Goal: Transaction & Acquisition: Purchase product/service

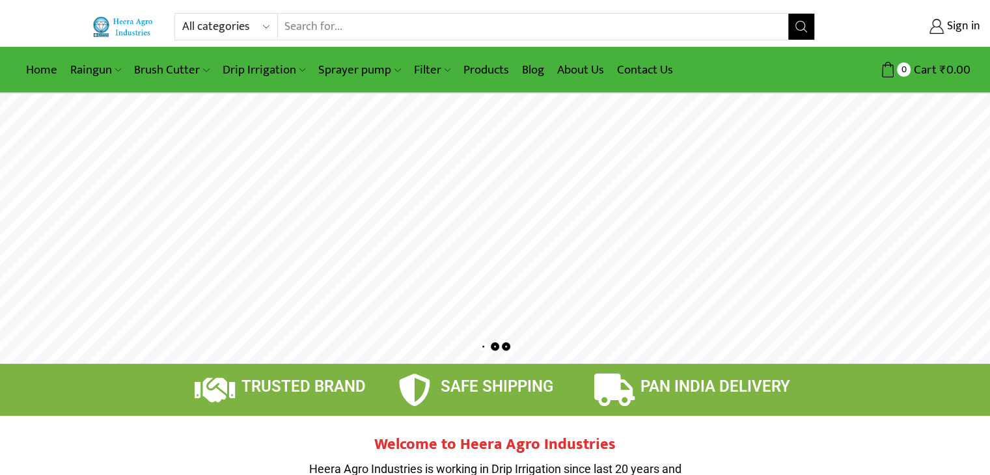
click at [299, 15] on input "Search input" at bounding box center [533, 27] width 511 height 26
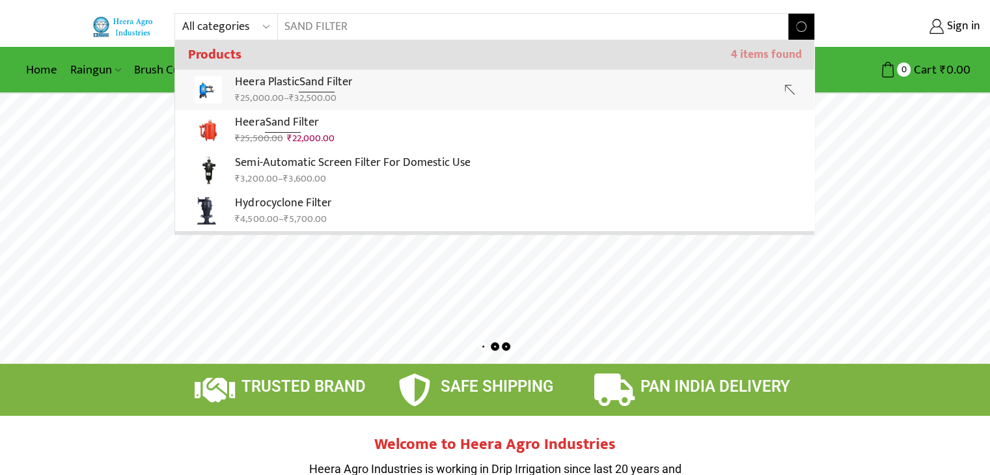
click at [292, 80] on div "All categories Accessories Air Release Valve Brush Cutter Domestic Use Drip Irr…" at bounding box center [495, 47] width 990 height 94
click at [315, 77] on strong "Sand Filter" at bounding box center [325, 82] width 53 height 20
type input "Heera Plastic Sand Filter"
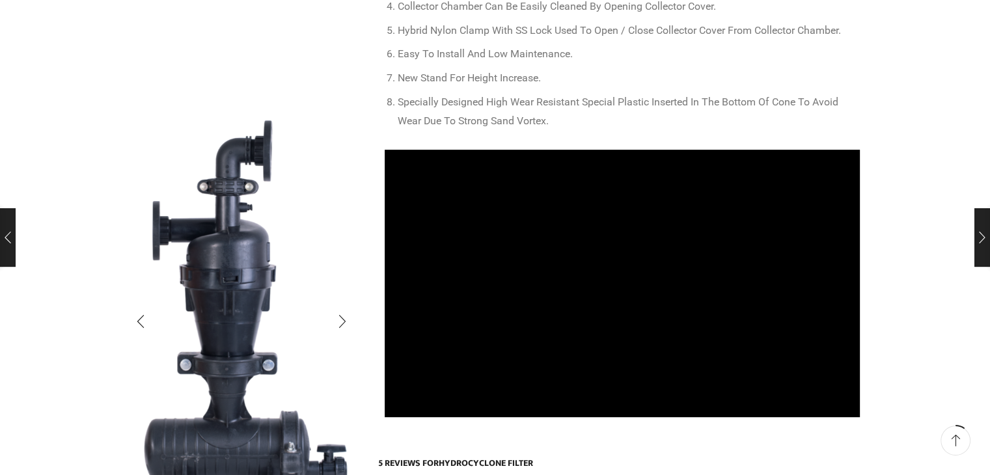
scroll to position [560, 0]
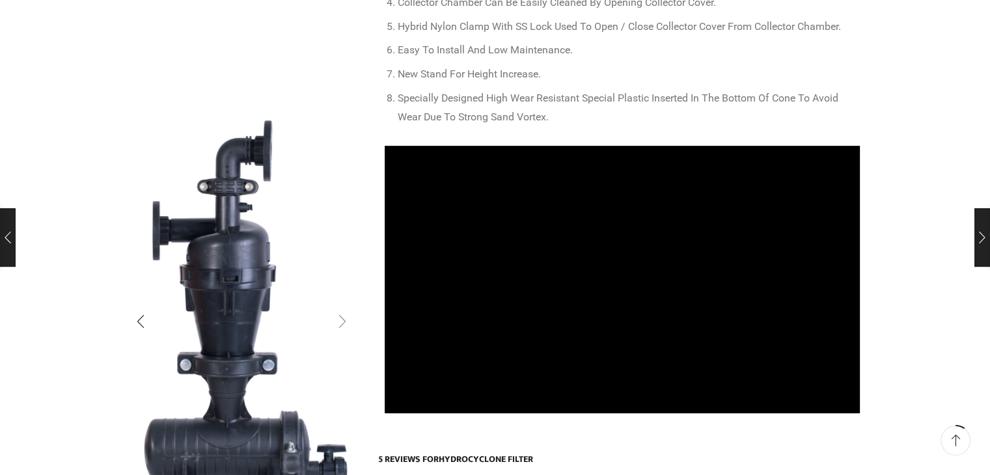
click at [338, 320] on div "Next slide" at bounding box center [342, 321] width 33 height 33
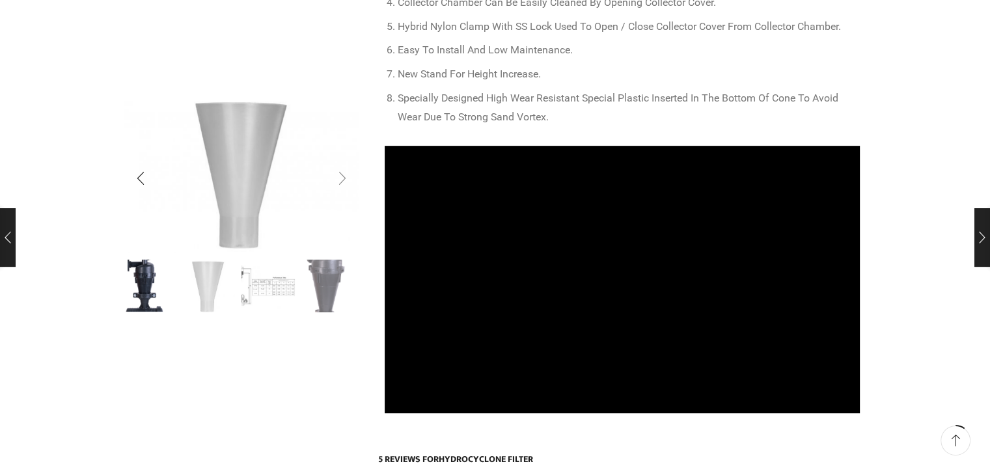
click at [338, 174] on div "Next slide" at bounding box center [342, 179] width 33 height 33
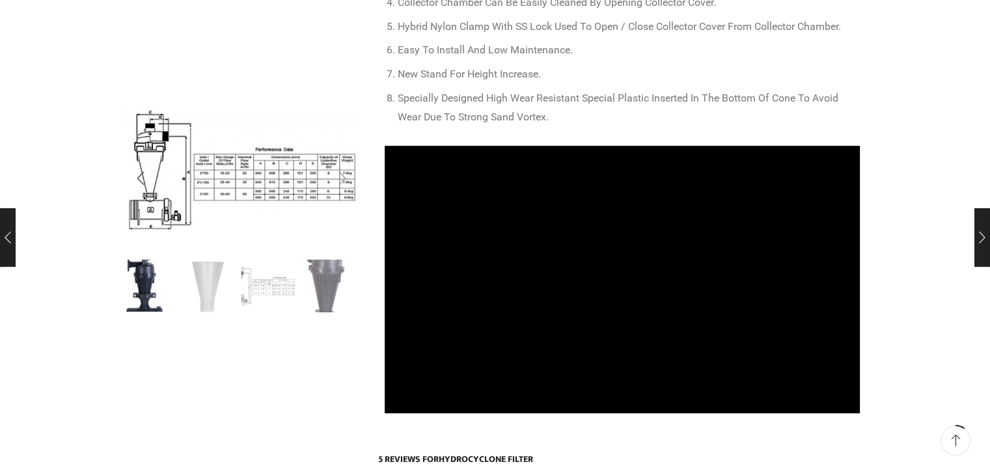
click at [338, 174] on div "Next slide" at bounding box center [342, 179] width 33 height 33
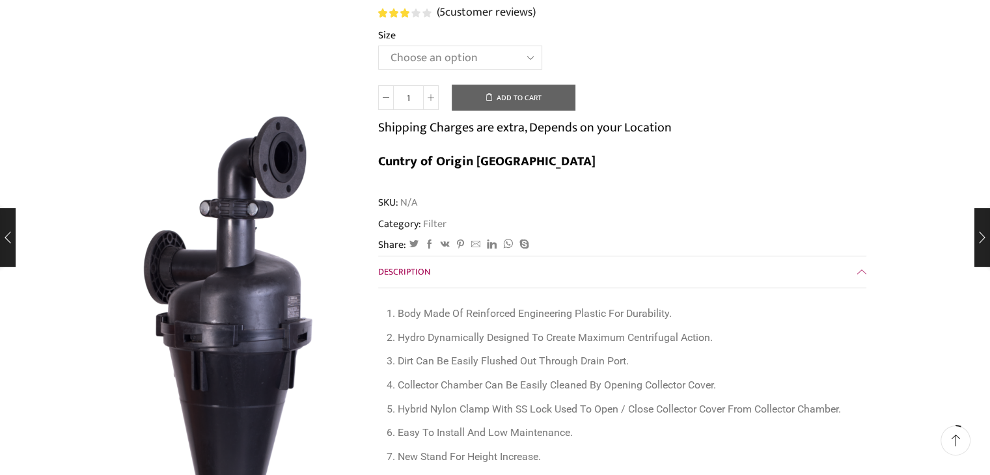
scroll to position [0, 0]
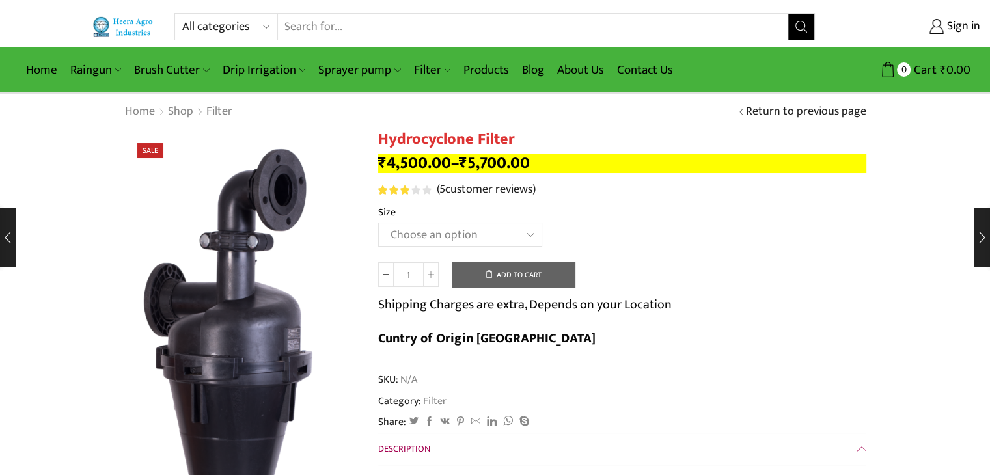
click at [303, 20] on input "Search input" at bounding box center [533, 27] width 511 height 26
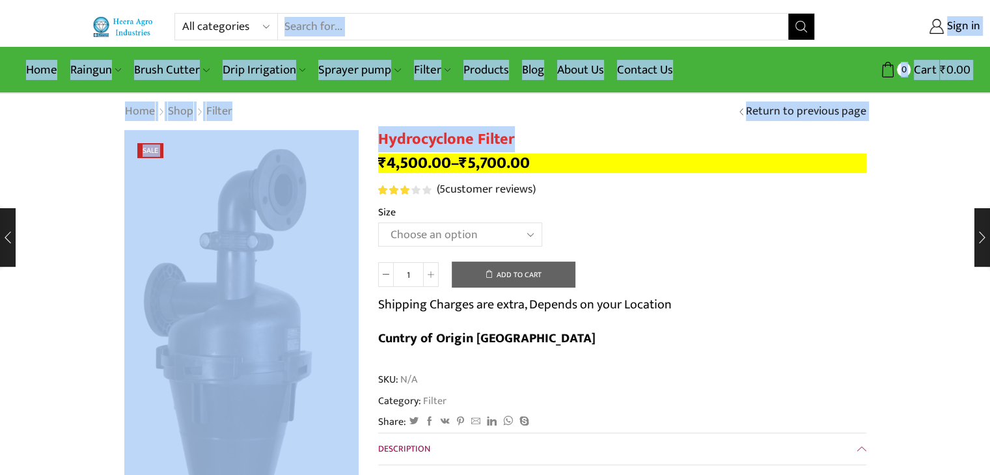
drag, startPoint x: 523, startPoint y: 135, endPoint x: 397, endPoint y: 48, distance: 153.5
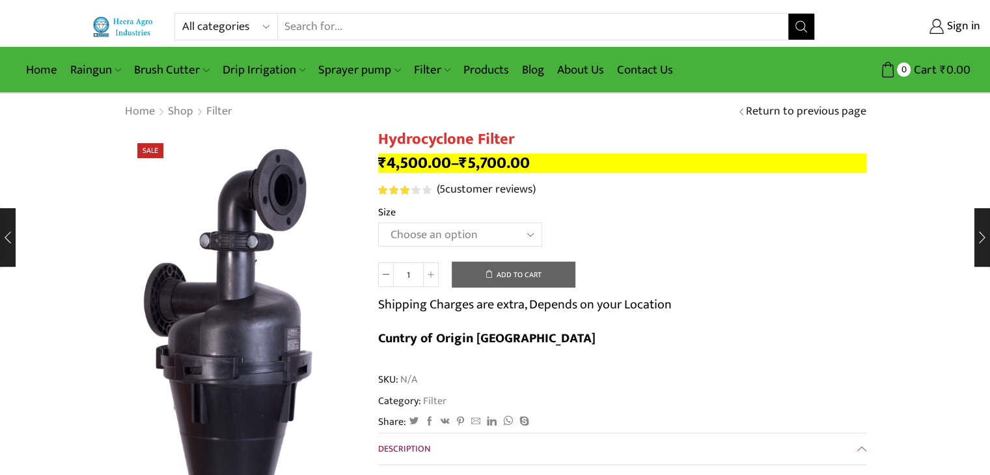
click at [378, 27] on input "Search input" at bounding box center [533, 27] width 511 height 26
type input "SAND FILTER"
click at [788, 14] on button "Search" at bounding box center [801, 27] width 26 height 26
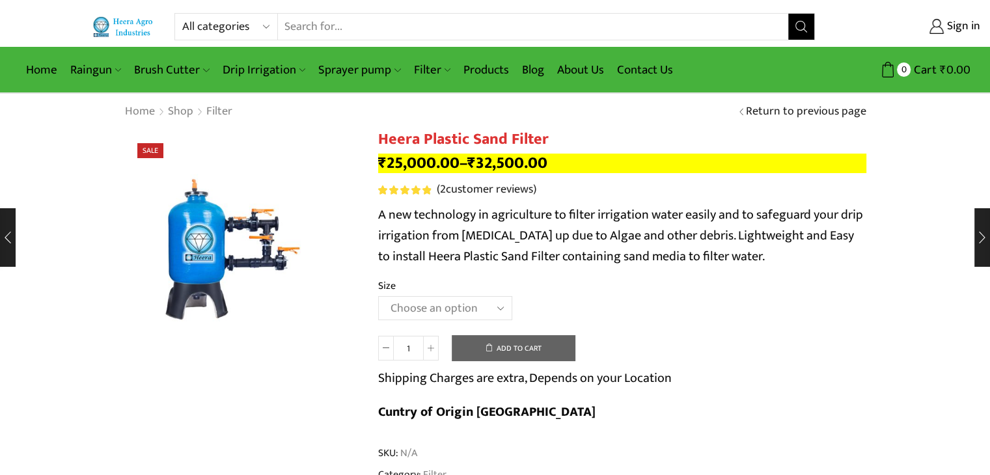
click at [361, 27] on input "Search input" at bounding box center [533, 27] width 511 height 26
click at [268, 25] on select "All categories Accessories Air Release Valve Brush Cutter Domestic Use Drip Irr…" at bounding box center [230, 27] width 96 height 26
select select "filter"
click at [182, 14] on select "All categories Accessories Air Release Valve Brush Cutter Domestic Use Drip Irr…" at bounding box center [230, 27] width 96 height 26
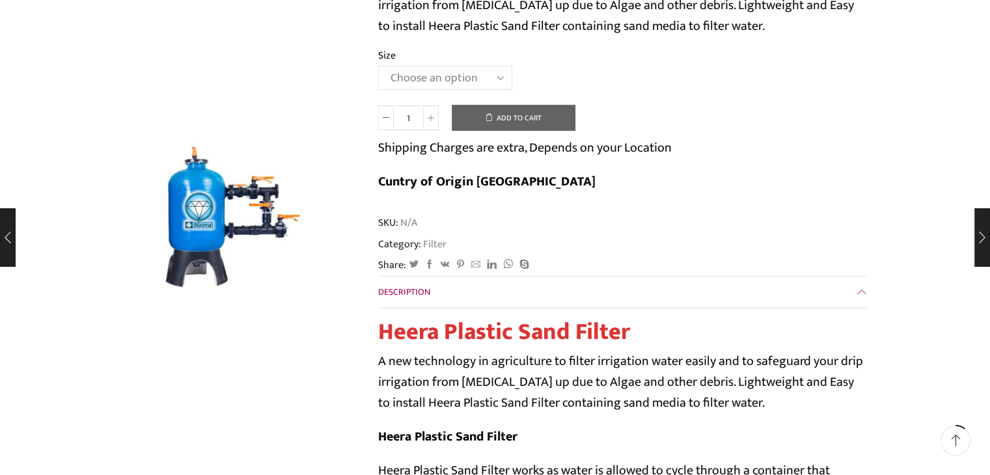
scroll to position [204, 0]
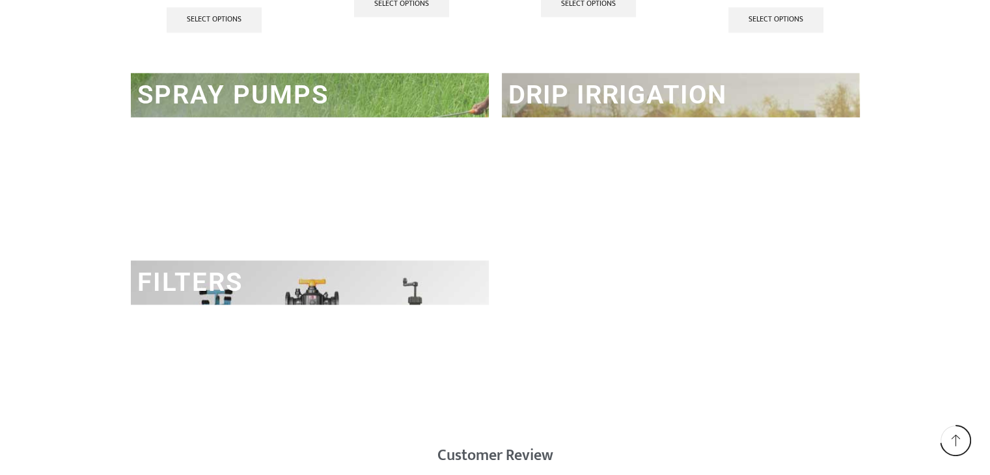
scroll to position [1838, 0]
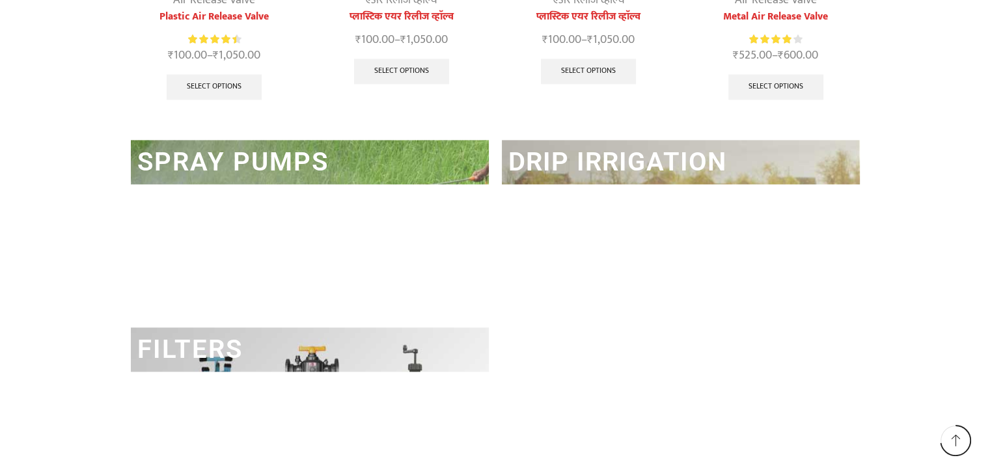
click at [402, 331] on h2 "FILTERS" at bounding box center [310, 349] width 358 height 44
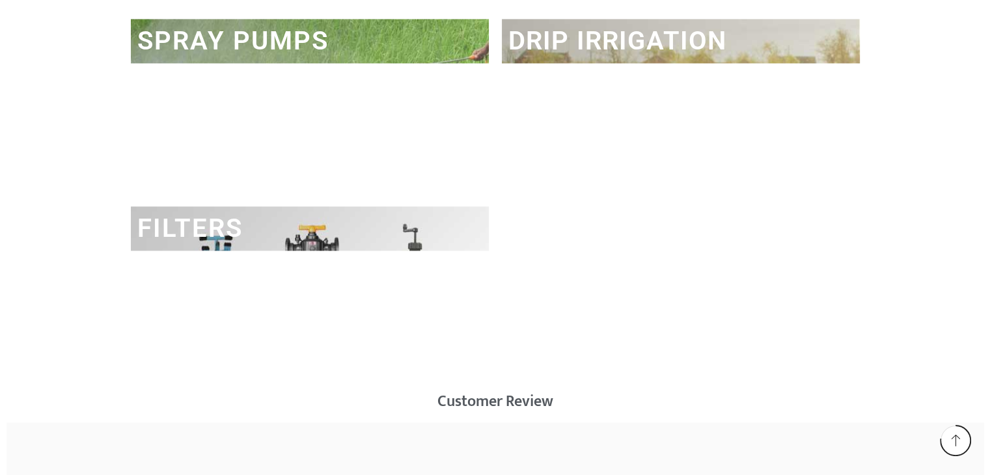
scroll to position [1963, 0]
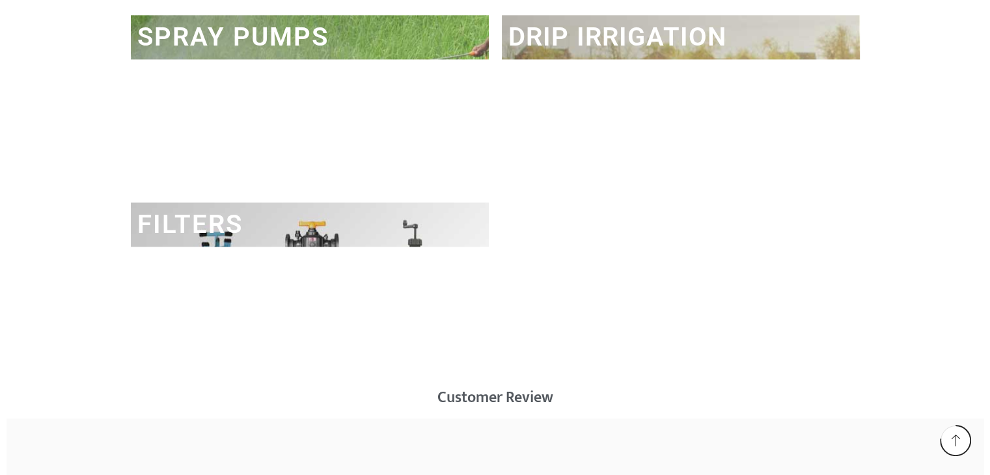
click at [322, 235] on h2 "FILTERS" at bounding box center [310, 224] width 358 height 44
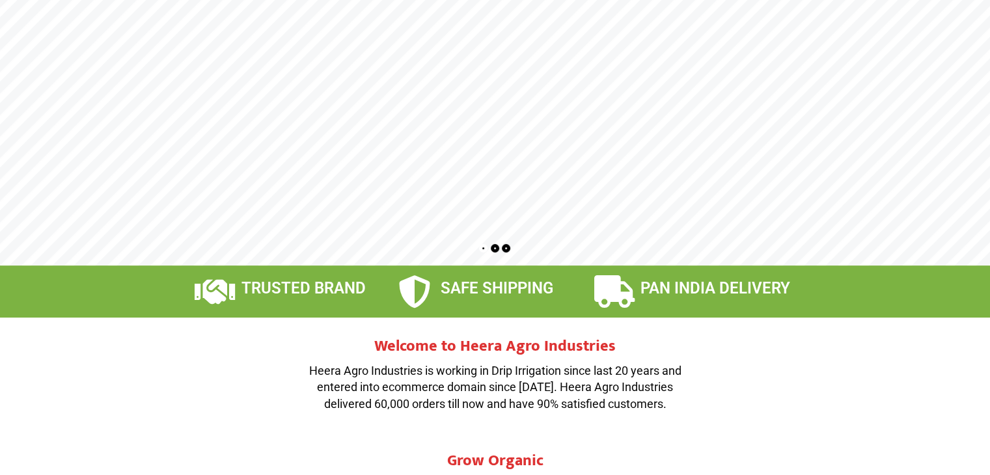
scroll to position [0, 0]
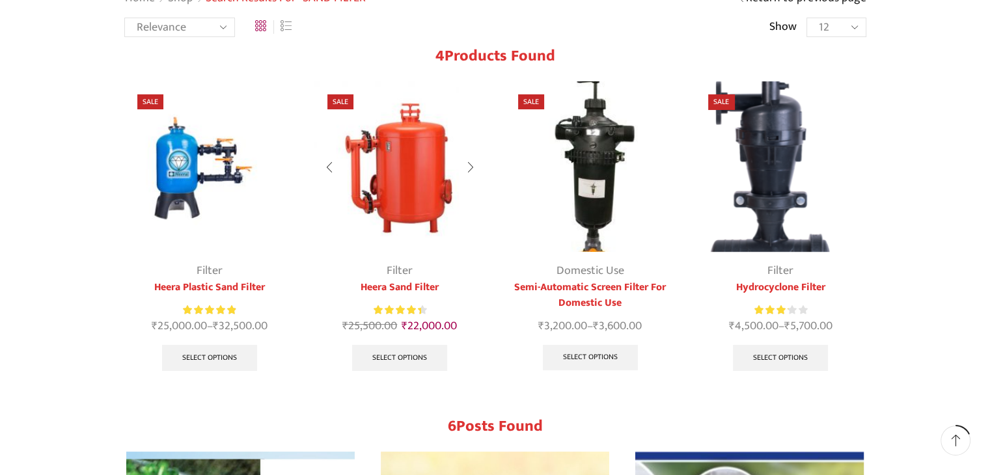
scroll to position [94, 0]
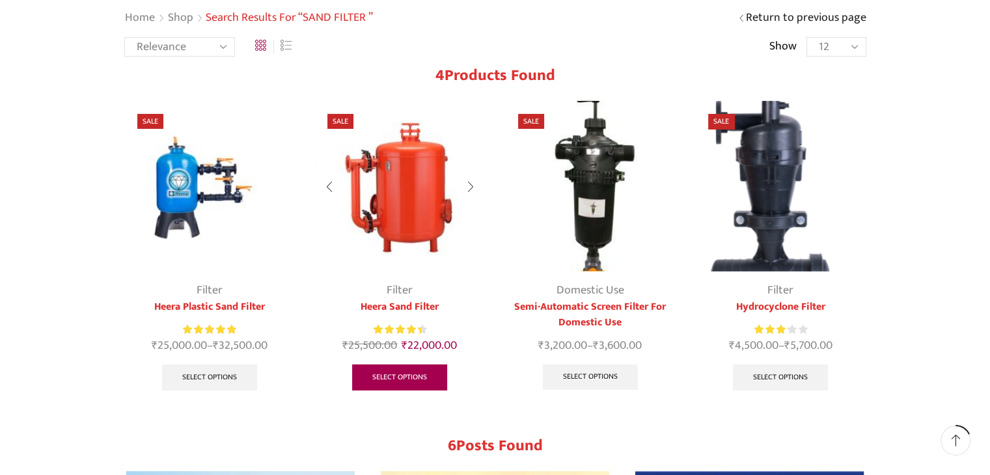
click at [387, 373] on link "Select options" at bounding box center [399, 377] width 95 height 26
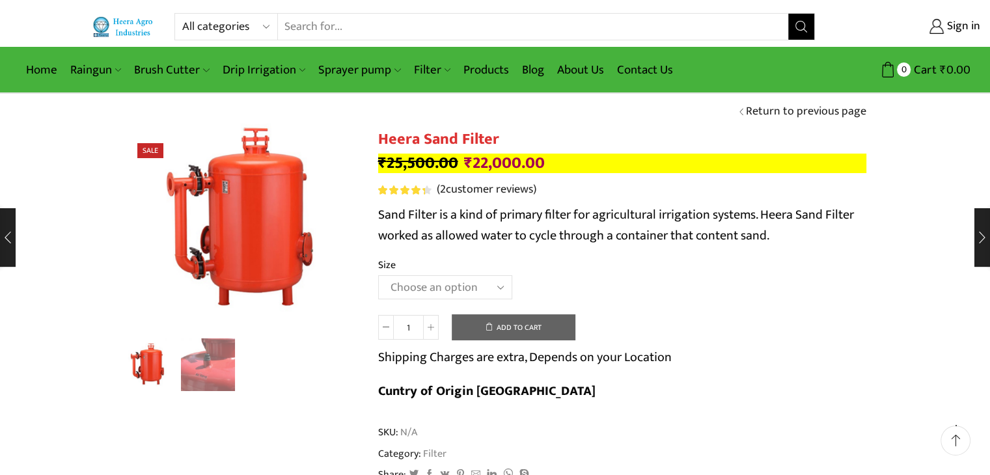
scroll to position [83, 0]
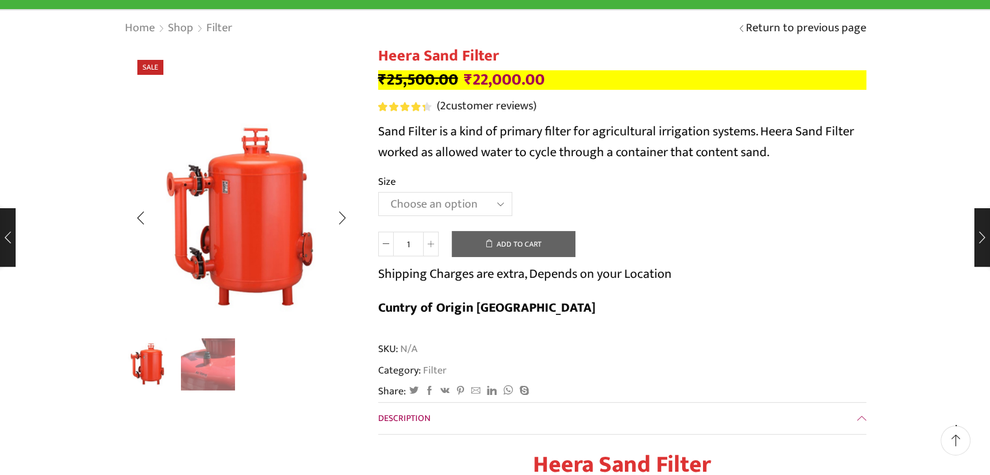
click at [215, 356] on img "2 / 2" at bounding box center [208, 364] width 54 height 54
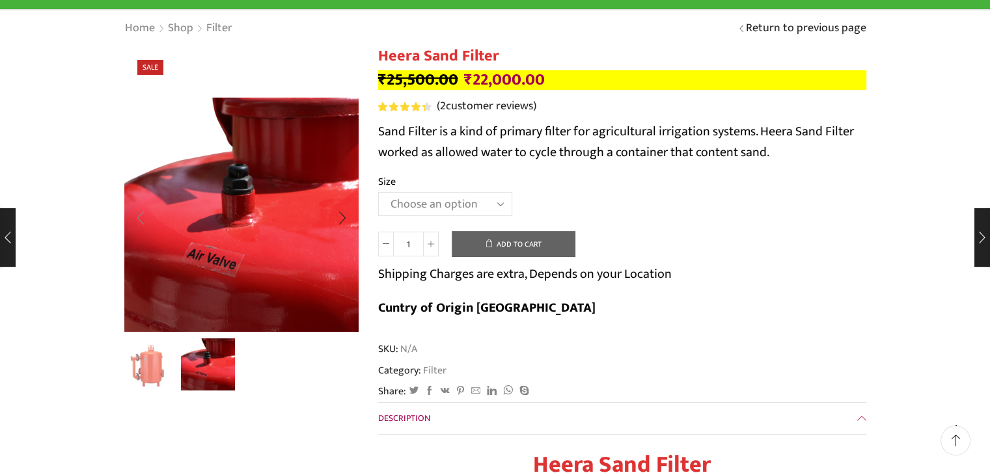
click at [139, 212] on div "Previous slide" at bounding box center [140, 218] width 33 height 33
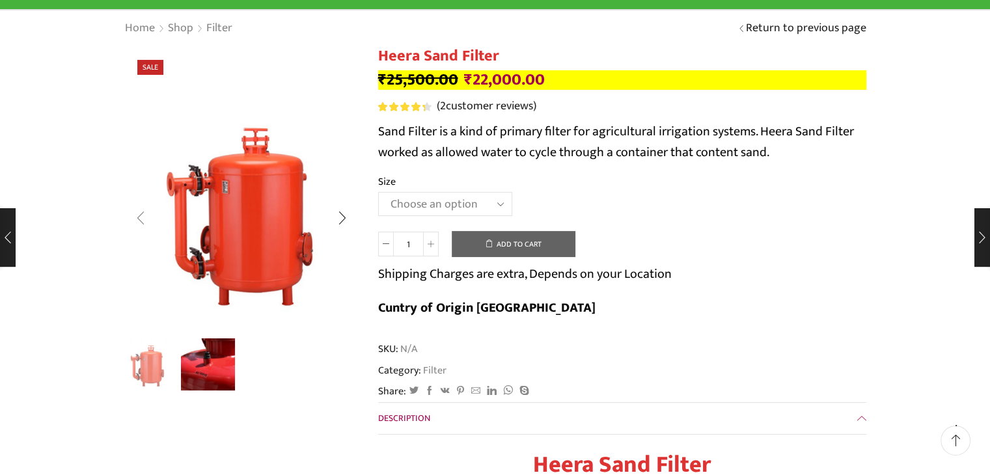
click at [139, 212] on div "Previous slide" at bounding box center [140, 218] width 33 height 33
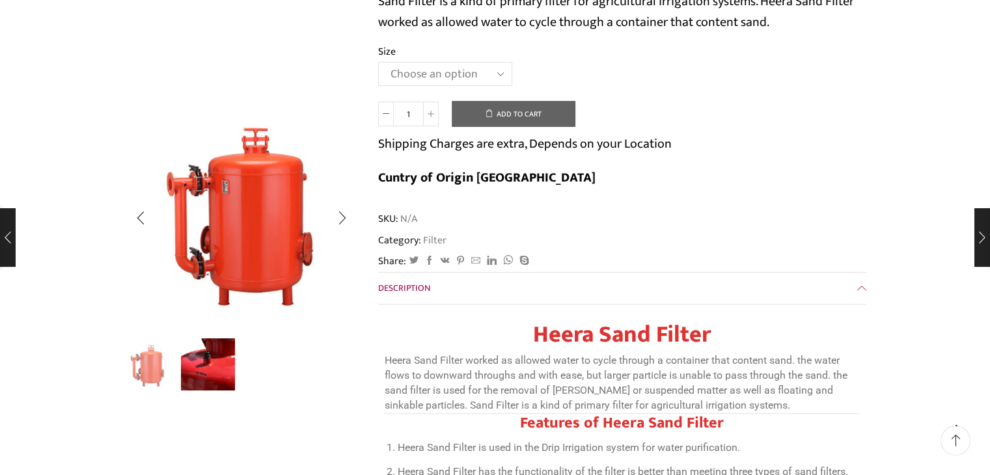
scroll to position [103, 0]
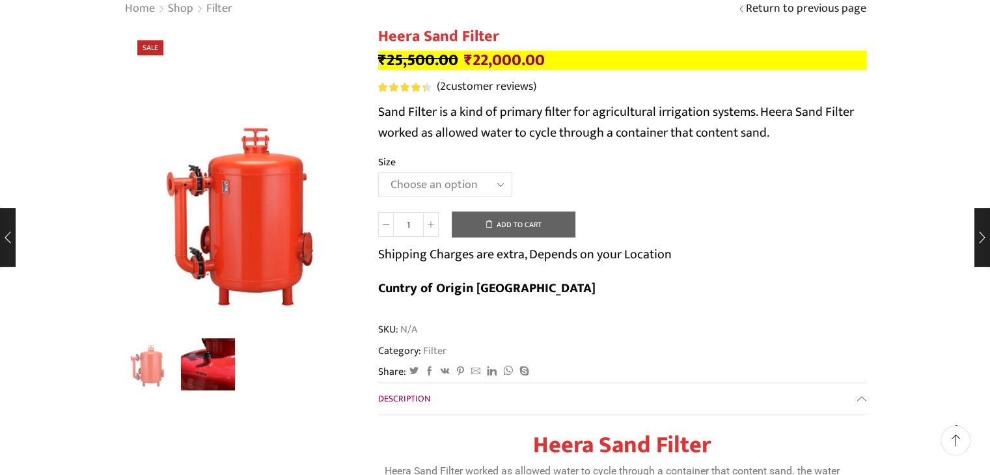
click at [465, 180] on select "Choose an option 3.0’’x 45 m3." at bounding box center [445, 184] width 134 height 24
select select "3-0x-45-m3"
click at [378, 172] on select "Choose an option 3.0’’x 45 m3." at bounding box center [445, 184] width 134 height 24
click at [432, 222] on icon at bounding box center [431, 224] width 7 height 7
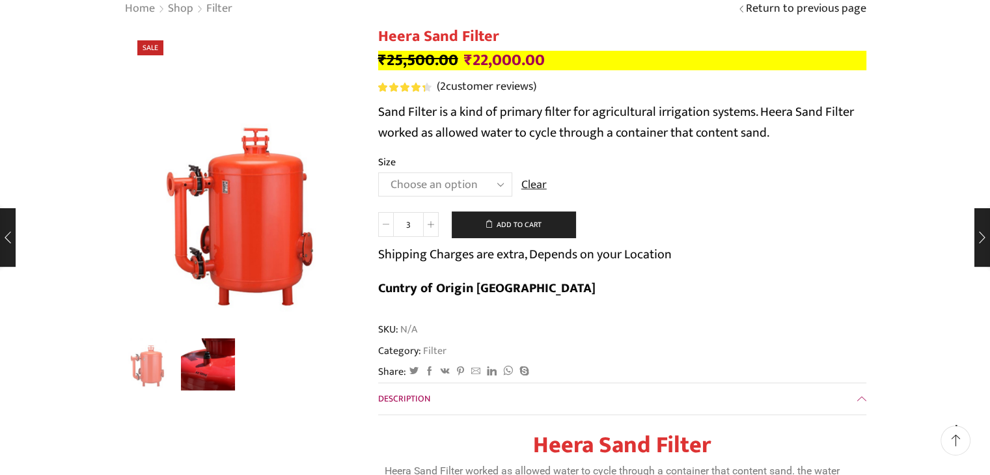
click at [383, 223] on icon at bounding box center [386, 224] width 7 height 7
type input "0"
click at [383, 223] on icon at bounding box center [386, 224] width 7 height 7
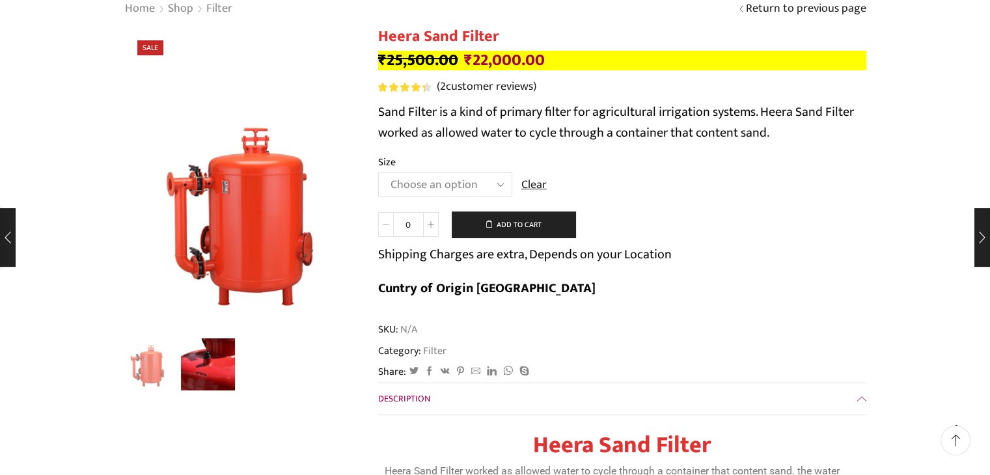
click at [383, 223] on icon at bounding box center [386, 224] width 7 height 7
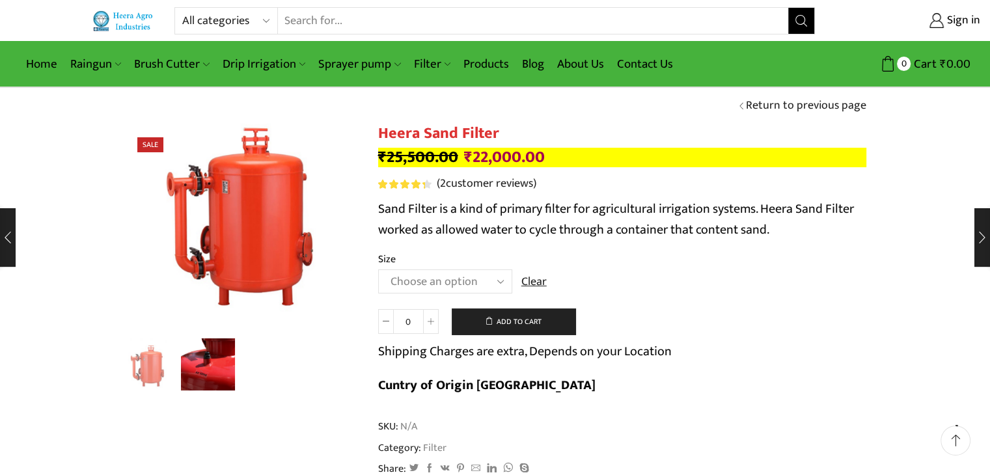
scroll to position [0, 0]
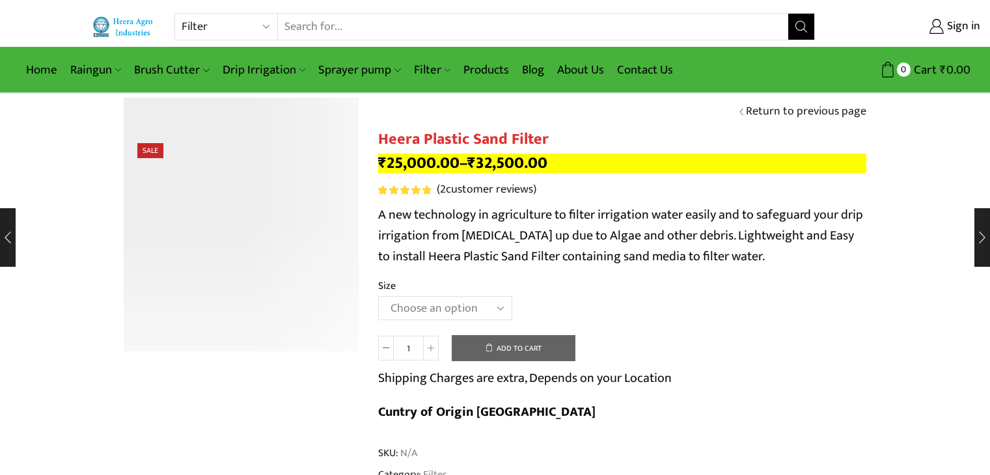
select select "filter"
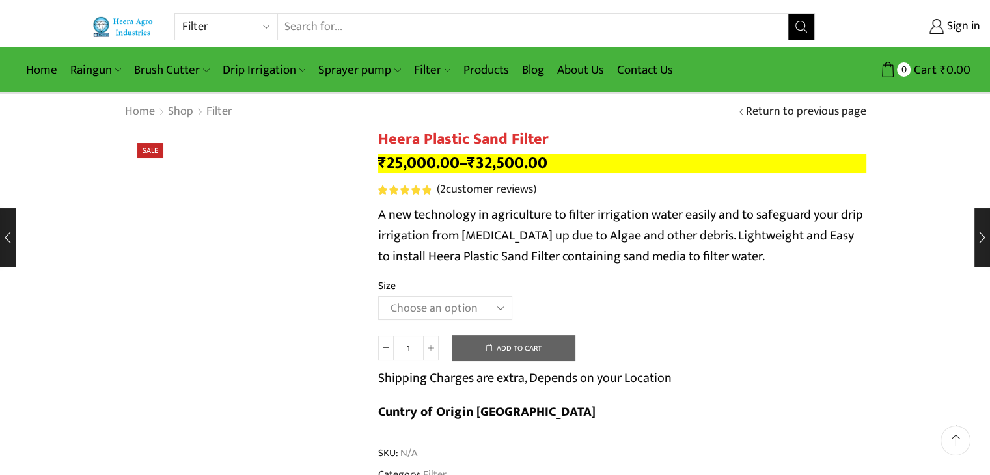
scroll to position [16, 0]
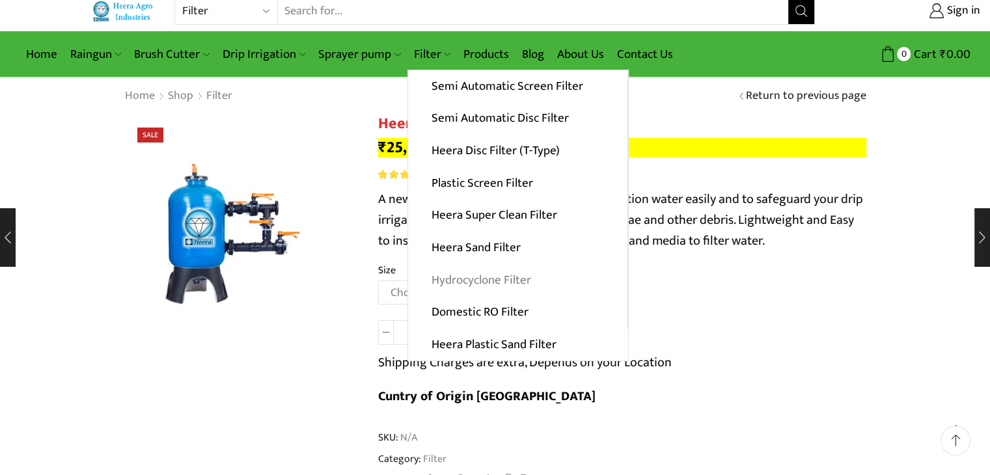
click at [484, 278] on link "Hydrocyclone Filter" at bounding box center [517, 280] width 219 height 33
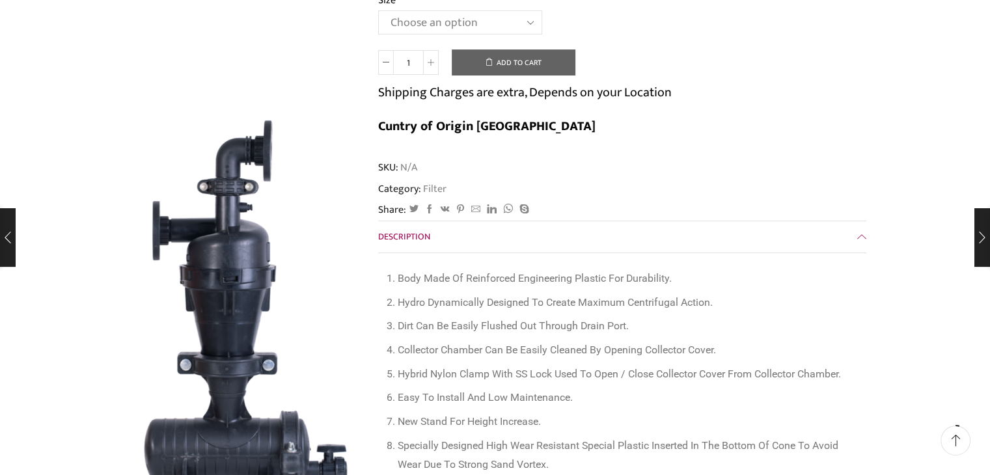
scroll to position [229, 0]
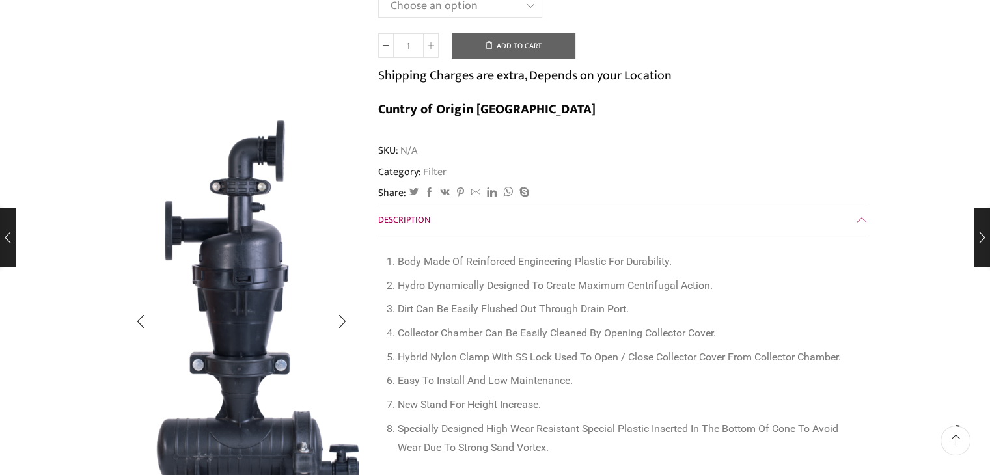
click at [267, 294] on img "1 / 4" at bounding box center [254, 318] width 234 height 441
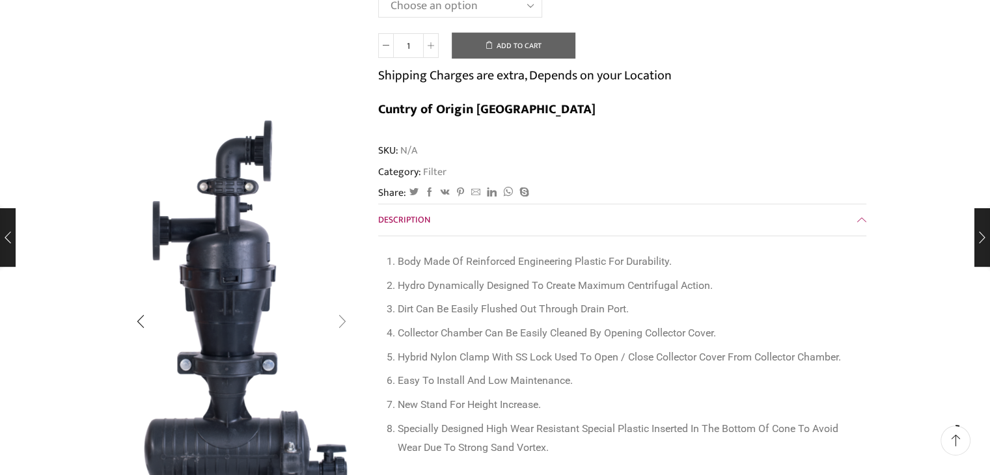
click at [344, 317] on div "Next slide" at bounding box center [342, 321] width 33 height 33
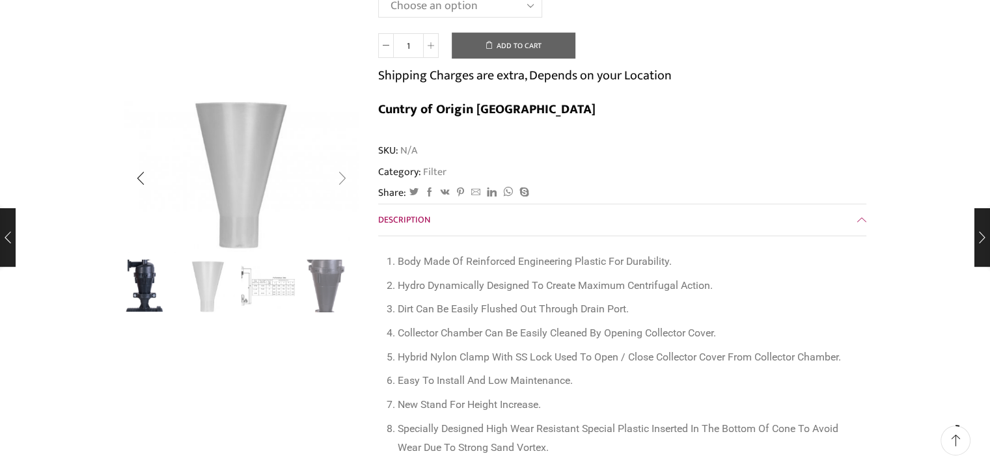
click at [344, 178] on div "Next slide" at bounding box center [342, 179] width 33 height 33
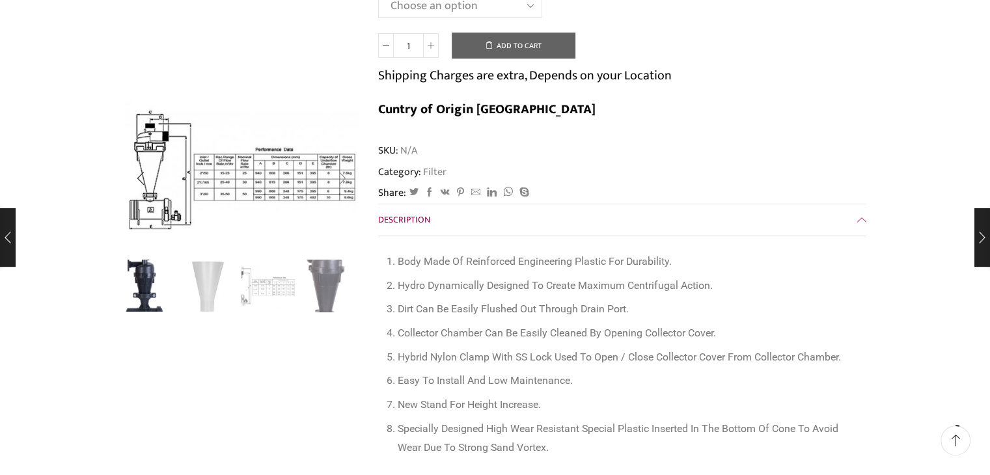
click at [338, 176] on div "Next slide" at bounding box center [342, 179] width 33 height 33
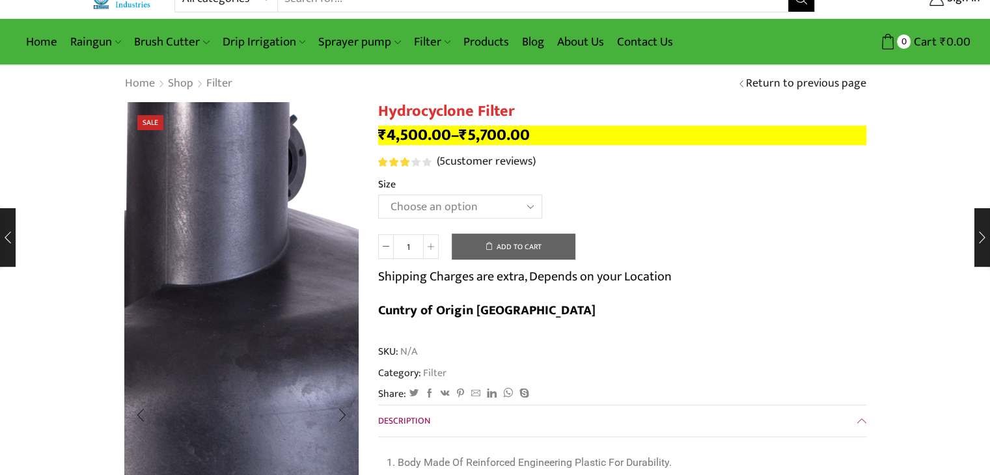
scroll to position [0, 0]
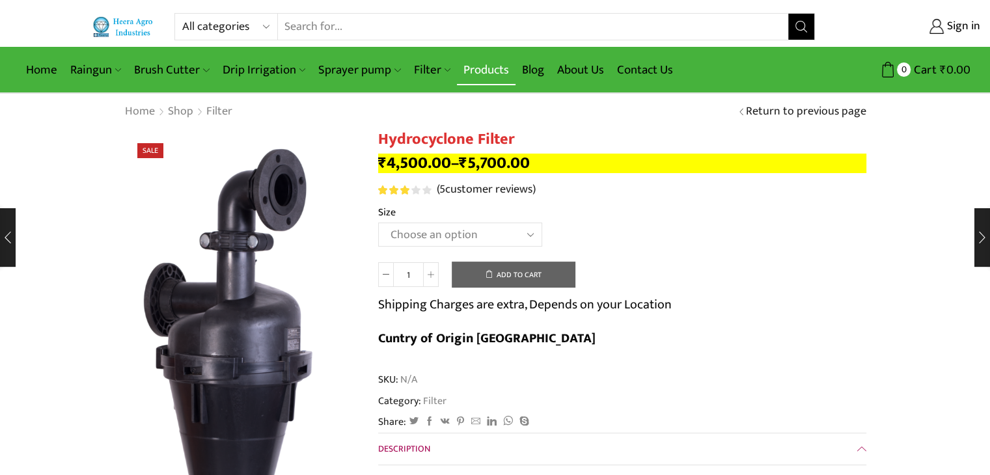
click at [471, 68] on link "Products" at bounding box center [486, 70] width 59 height 31
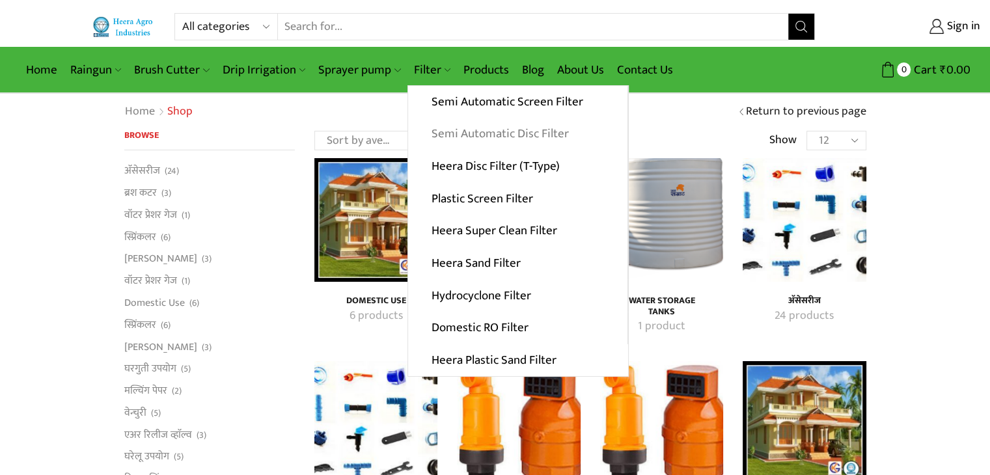
click at [474, 133] on link "Semi Automatic Disc Filter" at bounding box center [517, 134] width 219 height 33
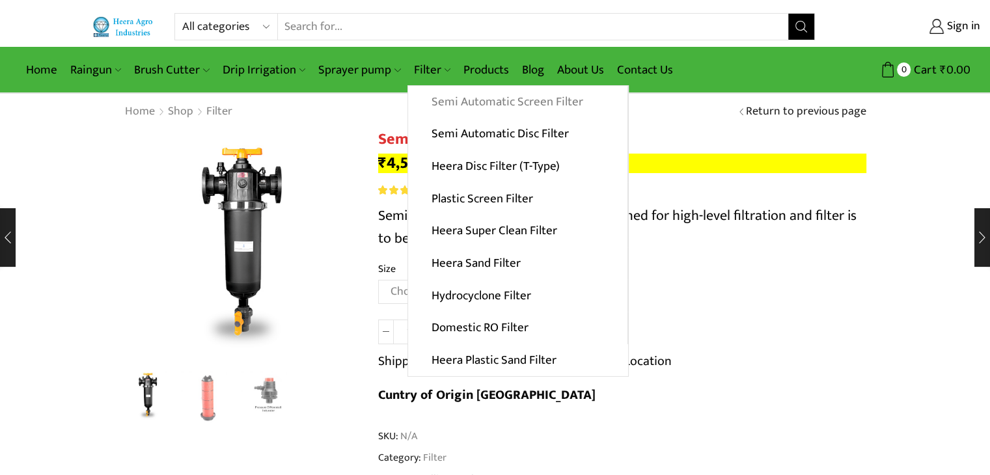
click at [458, 104] on link "Semi Automatic Screen Filter" at bounding box center [517, 102] width 219 height 33
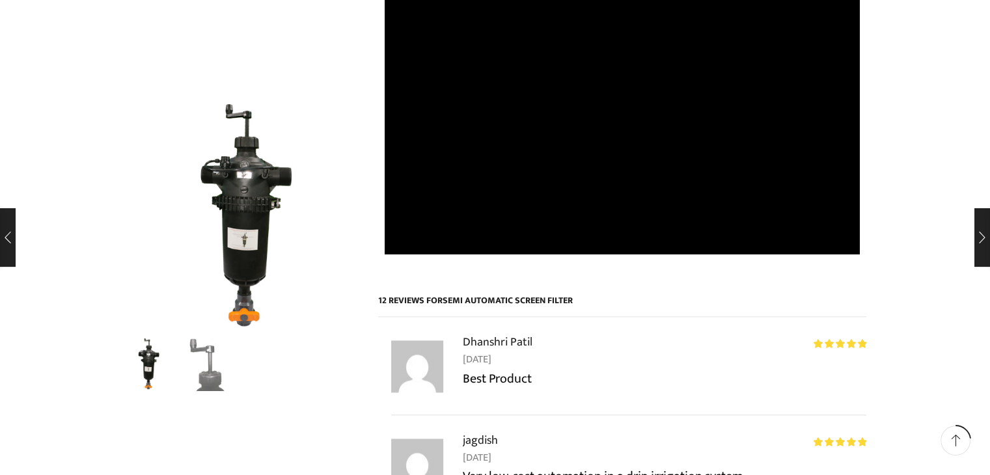
scroll to position [1692, 0]
